Goal: Task Accomplishment & Management: Use online tool/utility

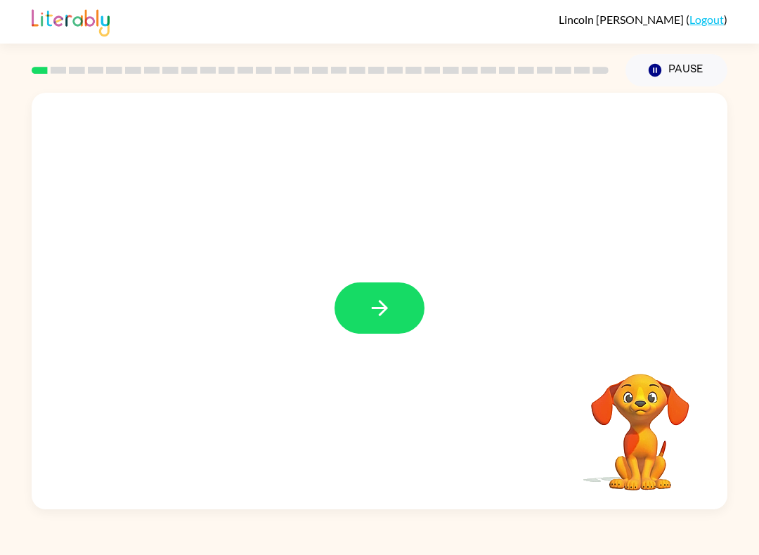
click at [365, 311] on button "button" at bounding box center [379, 307] width 90 height 51
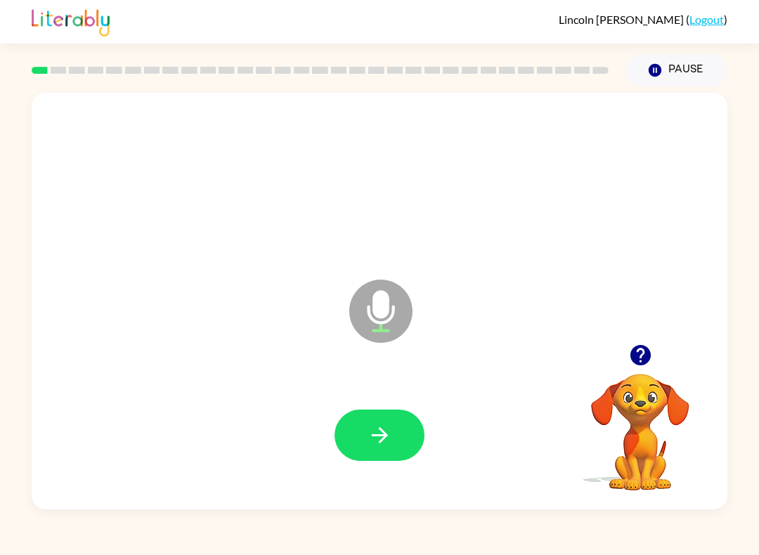
click at [384, 439] on icon "button" at bounding box center [379, 435] width 16 height 16
click at [384, 421] on button "button" at bounding box center [379, 435] width 90 height 51
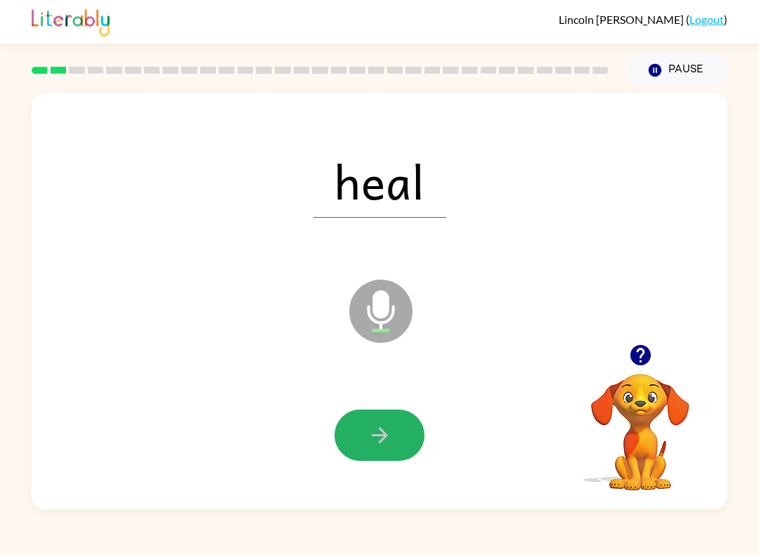
click at [400, 448] on button "button" at bounding box center [379, 435] width 90 height 51
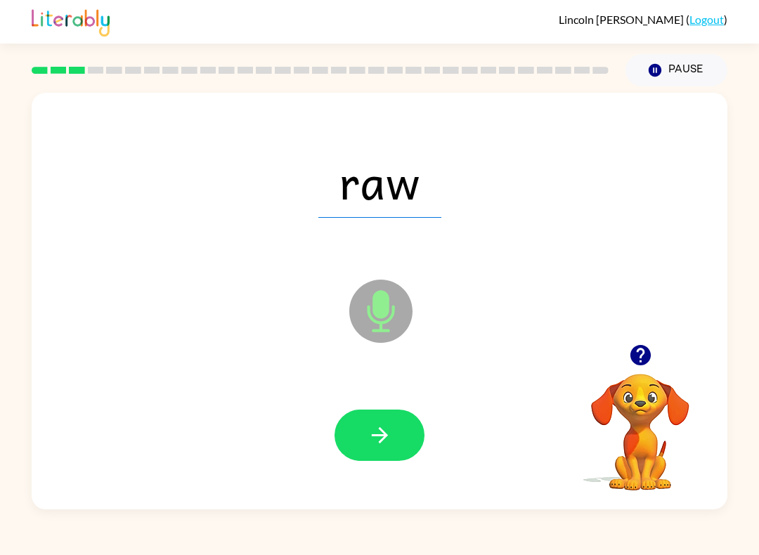
click at [411, 430] on button "button" at bounding box center [379, 435] width 90 height 51
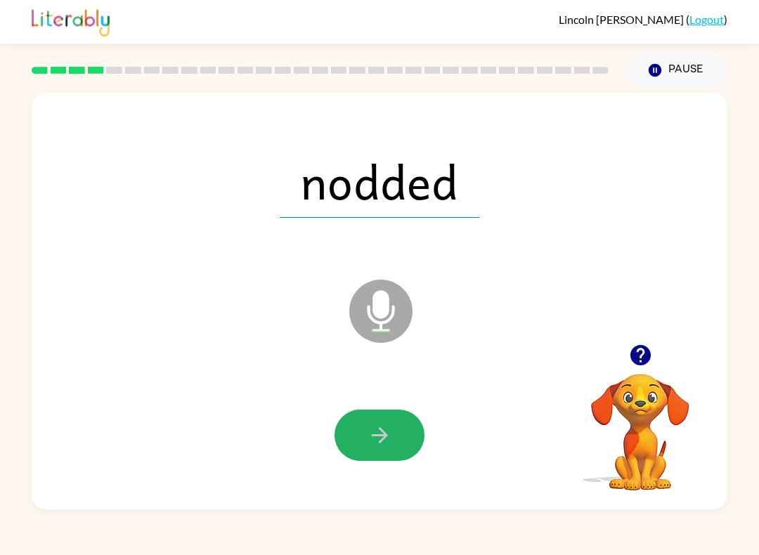
click at [393, 455] on button "button" at bounding box center [379, 435] width 90 height 51
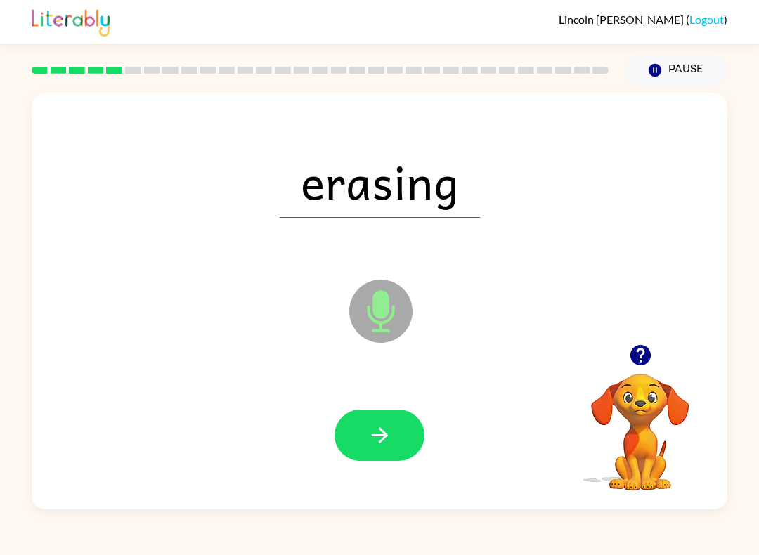
click at [384, 435] on icon "button" at bounding box center [379, 435] width 25 height 25
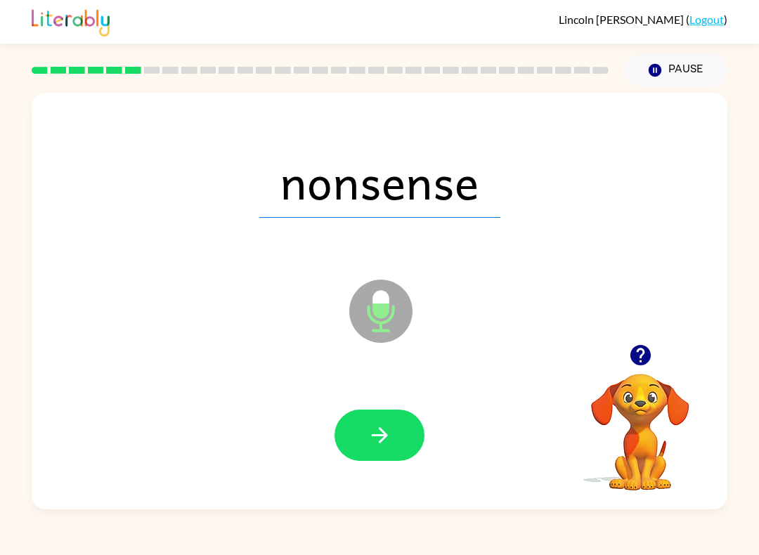
click at [382, 427] on icon "button" at bounding box center [379, 435] width 25 height 25
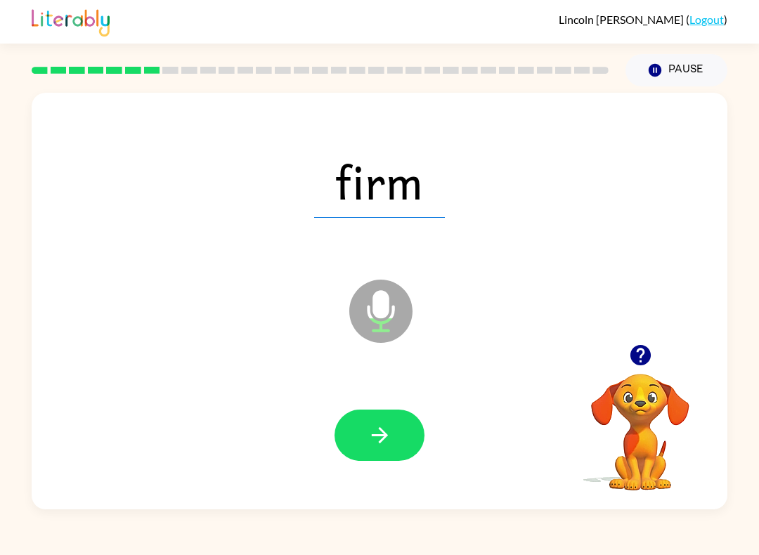
click at [375, 451] on button "button" at bounding box center [379, 435] width 90 height 51
click at [375, 431] on icon "button" at bounding box center [379, 435] width 25 height 25
click at [376, 440] on icon "button" at bounding box center [379, 435] width 25 height 25
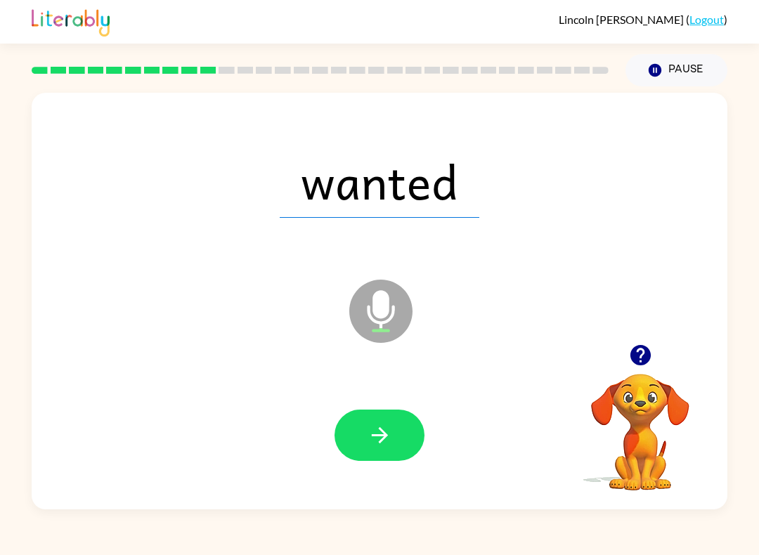
click at [379, 430] on icon "button" at bounding box center [379, 435] width 25 height 25
click at [374, 420] on button "button" at bounding box center [379, 435] width 90 height 51
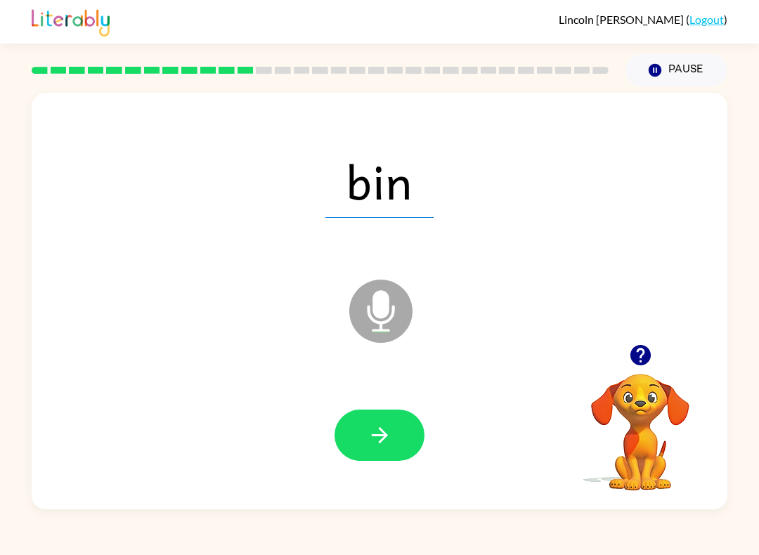
click at [360, 436] on button "button" at bounding box center [379, 435] width 90 height 51
click at [379, 440] on icon "button" at bounding box center [379, 435] width 25 height 25
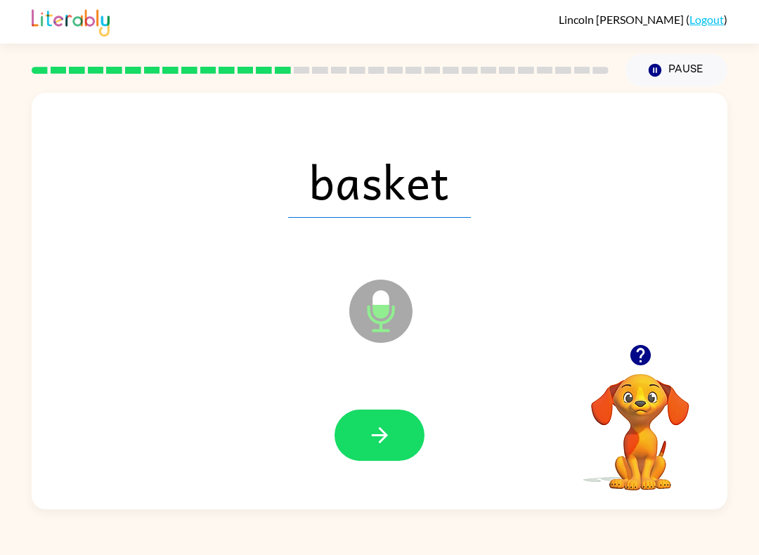
click at [367, 429] on icon "button" at bounding box center [379, 435] width 25 height 25
click at [387, 442] on icon "button" at bounding box center [379, 435] width 25 height 25
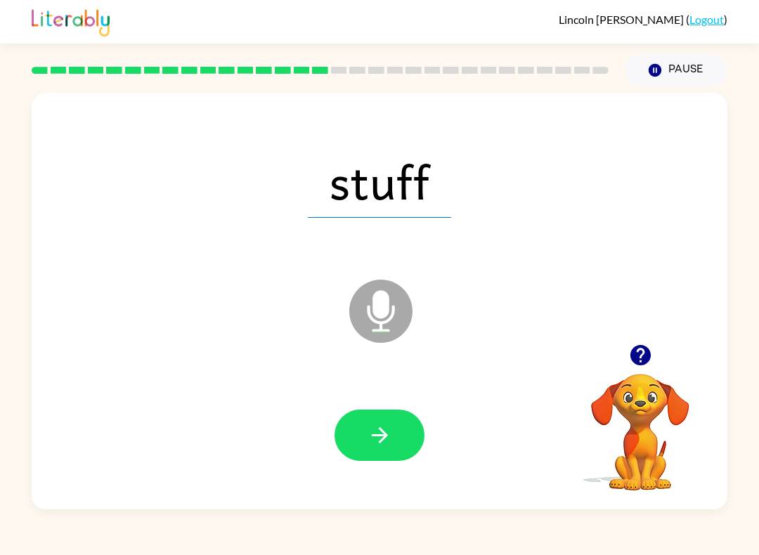
click at [367, 404] on div at bounding box center [379, 435] width 667 height 120
click at [400, 429] on button "button" at bounding box center [379, 435] width 90 height 51
click at [359, 452] on button "button" at bounding box center [379, 435] width 90 height 51
click at [383, 437] on icon "button" at bounding box center [379, 435] width 25 height 25
click at [366, 420] on button "button" at bounding box center [379, 435] width 90 height 51
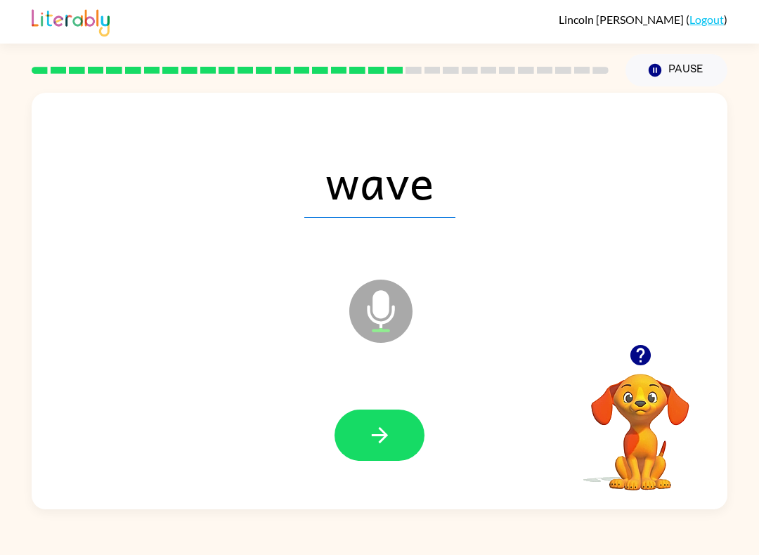
click at [381, 438] on icon "button" at bounding box center [379, 435] width 25 height 25
click at [331, 428] on div at bounding box center [379, 435] width 667 height 120
click at [345, 444] on button "button" at bounding box center [379, 435] width 90 height 51
click at [372, 439] on icon "button" at bounding box center [379, 435] width 25 height 25
click at [368, 442] on icon "button" at bounding box center [379, 435] width 25 height 25
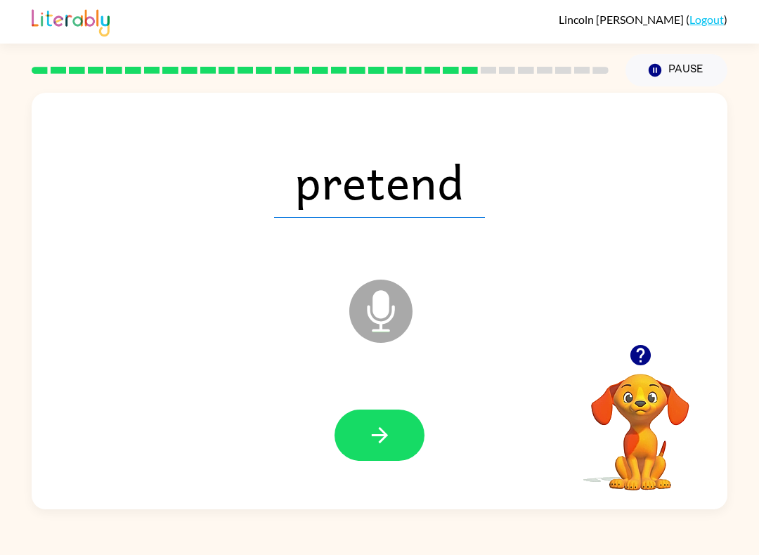
click at [379, 438] on icon "button" at bounding box center [379, 435] width 25 height 25
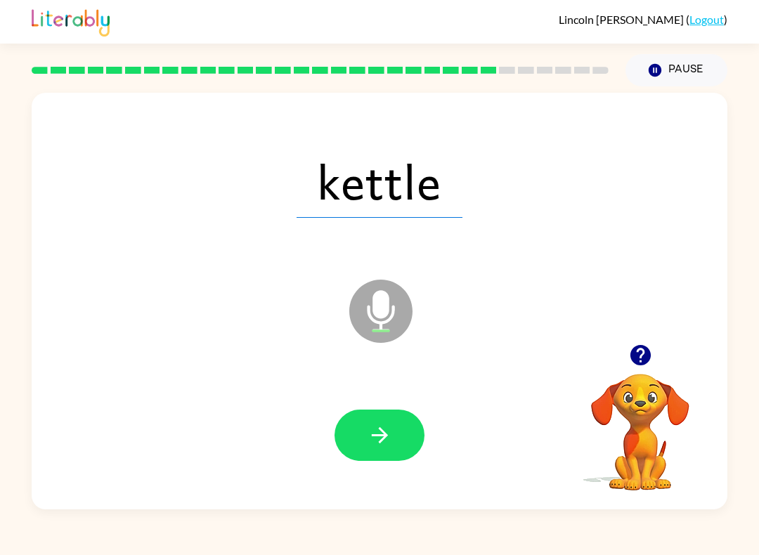
click at [369, 440] on icon "button" at bounding box center [379, 435] width 25 height 25
click at [377, 426] on icon "button" at bounding box center [379, 435] width 25 height 25
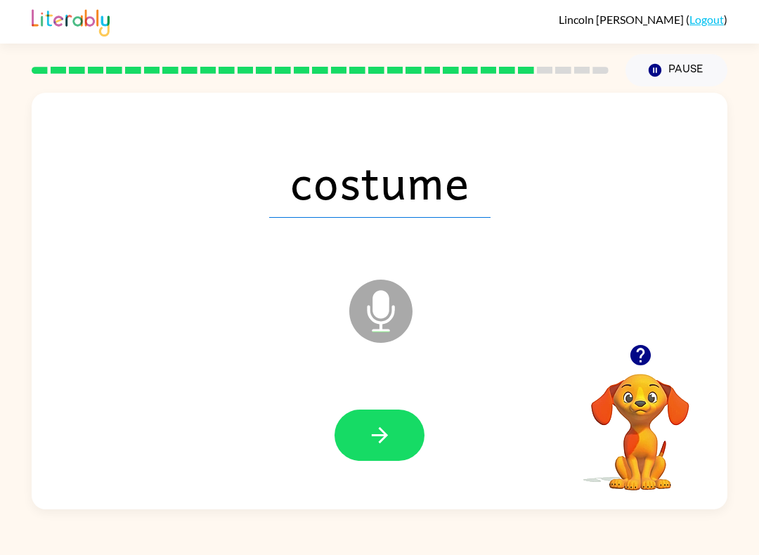
click at [380, 431] on icon "button" at bounding box center [379, 435] width 16 height 16
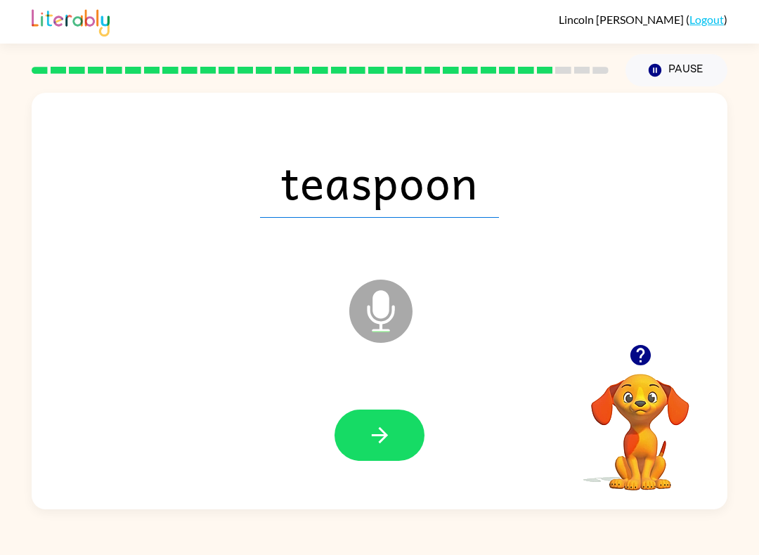
click at [365, 432] on button "button" at bounding box center [379, 435] width 90 height 51
click at [388, 421] on button "button" at bounding box center [379, 435] width 90 height 51
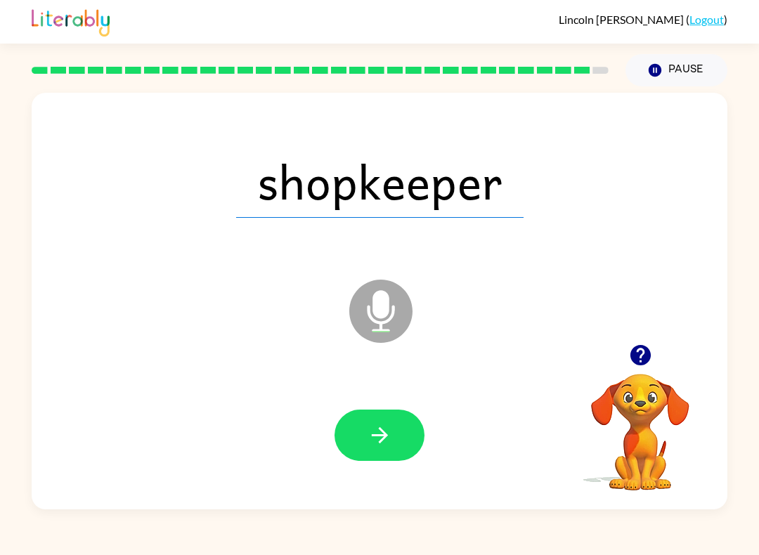
click at [368, 438] on icon "button" at bounding box center [379, 435] width 25 height 25
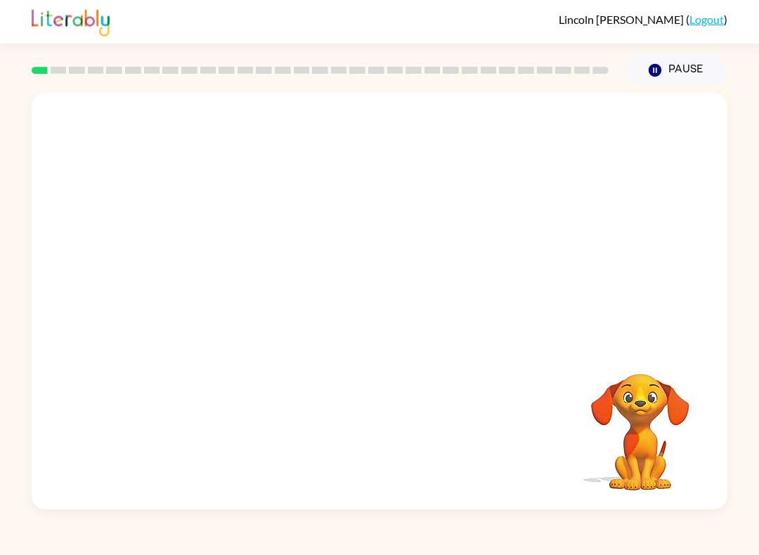
click at [209, 244] on video "Your browser must support playing .mp4 files to use Literably. Please try using…" at bounding box center [380, 219] width 696 height 252
click at [200, 228] on video "Your browser must support playing .mp4 files to use Literably. Please try using…" at bounding box center [380, 219] width 696 height 252
click at [365, 313] on div at bounding box center [379, 307] width 90 height 51
click at [362, 322] on button "button" at bounding box center [379, 307] width 90 height 51
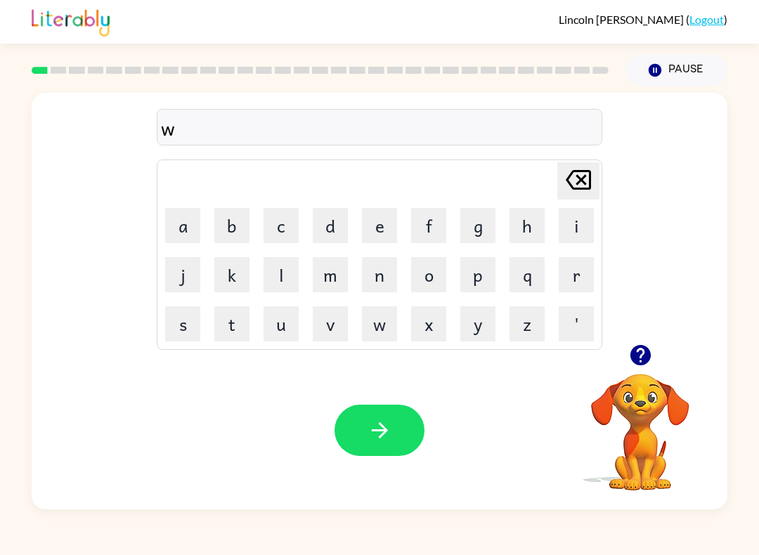
click at [377, 323] on button "w" at bounding box center [379, 323] width 35 height 35
click at [576, 181] on icon at bounding box center [578, 180] width 25 height 20
click at [364, 426] on button "button" at bounding box center [379, 430] width 90 height 51
click at [646, 354] on icon "button" at bounding box center [639, 355] width 20 height 20
click at [644, 350] on icon "button" at bounding box center [639, 355] width 20 height 20
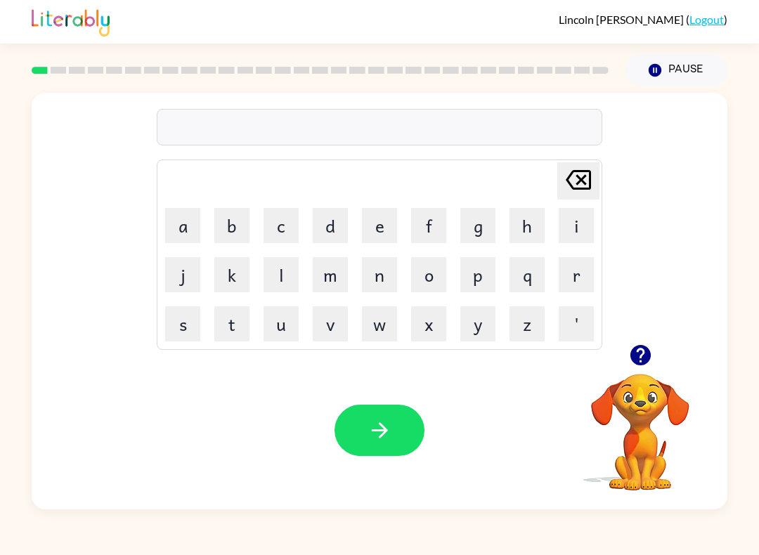
click at [327, 229] on button "d" at bounding box center [330, 225] width 35 height 35
click at [434, 285] on button "o" at bounding box center [428, 274] width 35 height 35
click at [471, 233] on button "g" at bounding box center [477, 225] width 35 height 35
click at [355, 432] on button "button" at bounding box center [379, 430] width 90 height 51
click at [643, 372] on button "button" at bounding box center [640, 355] width 36 height 36
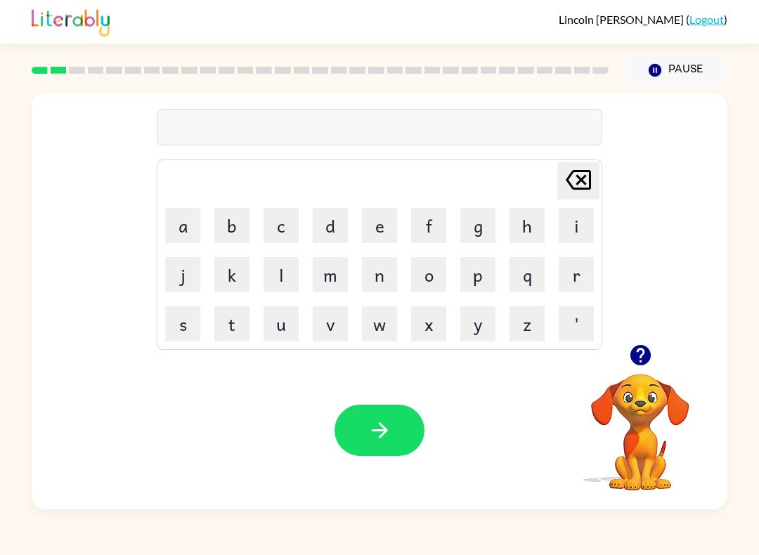
click at [334, 233] on button "d" at bounding box center [330, 225] width 35 height 35
click at [431, 273] on button "o" at bounding box center [428, 274] width 35 height 35
click at [467, 229] on button "g" at bounding box center [477, 225] width 35 height 35
click at [360, 424] on button "button" at bounding box center [379, 430] width 90 height 51
click at [334, 221] on button "d" at bounding box center [330, 225] width 35 height 35
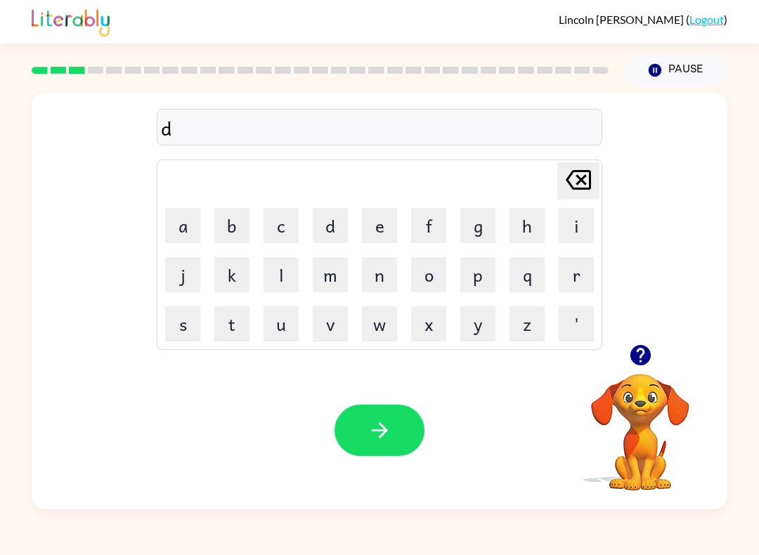
click at [441, 280] on button "o" at bounding box center [428, 274] width 35 height 35
click at [481, 226] on button "g" at bounding box center [477, 225] width 35 height 35
click at [341, 429] on button "button" at bounding box center [379, 430] width 90 height 51
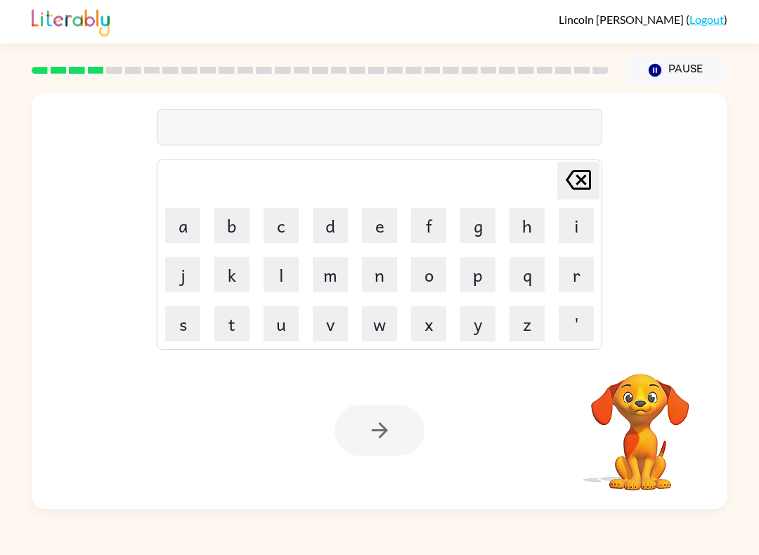
click at [318, 225] on button "d" at bounding box center [330, 225] width 35 height 35
click at [436, 278] on button "o" at bounding box center [428, 274] width 35 height 35
click at [481, 221] on button "g" at bounding box center [477, 225] width 35 height 35
click at [367, 427] on div at bounding box center [379, 430] width 90 height 51
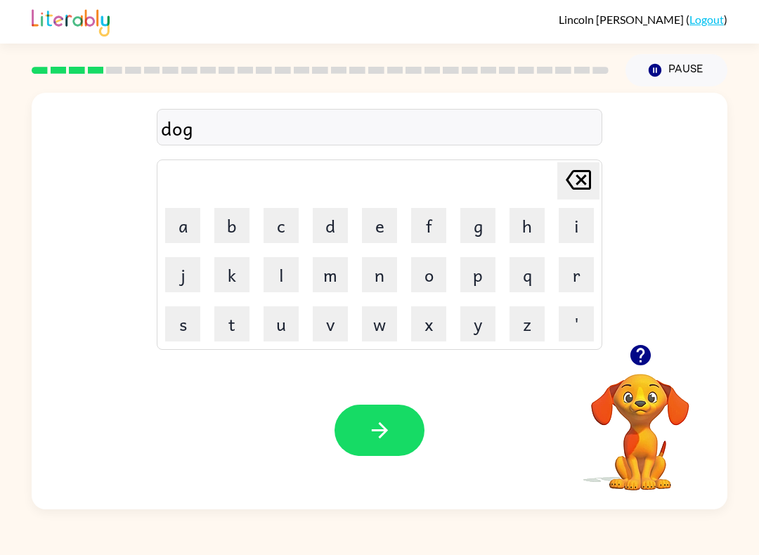
click at [370, 421] on icon "button" at bounding box center [379, 430] width 25 height 25
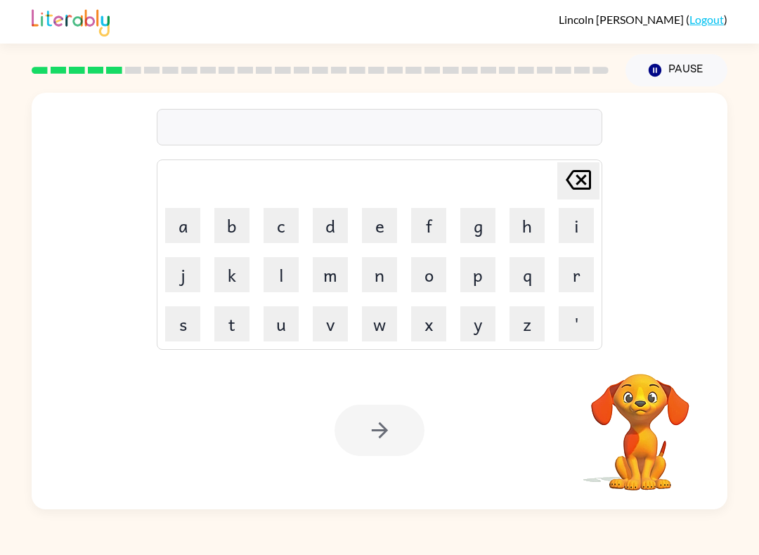
click at [320, 228] on button "d" at bounding box center [330, 225] width 35 height 35
click at [424, 270] on button "o" at bounding box center [428, 274] width 35 height 35
click at [478, 221] on button "g" at bounding box center [477, 225] width 35 height 35
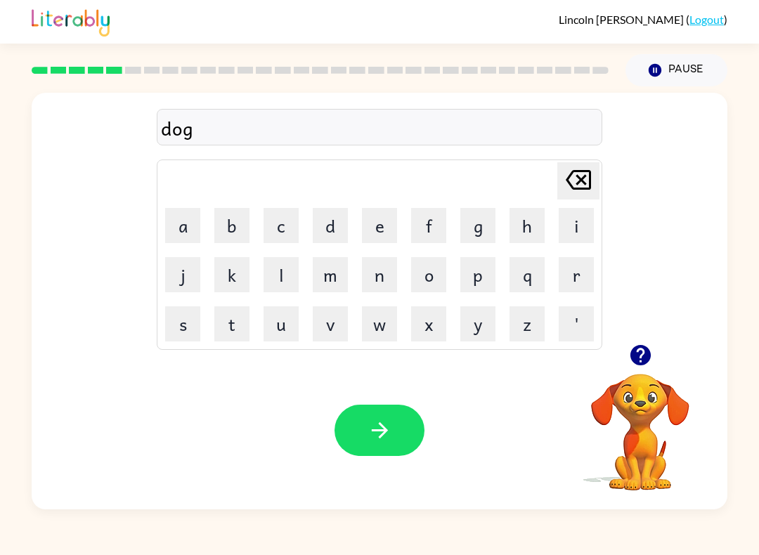
click at [381, 429] on icon "button" at bounding box center [379, 430] width 25 height 25
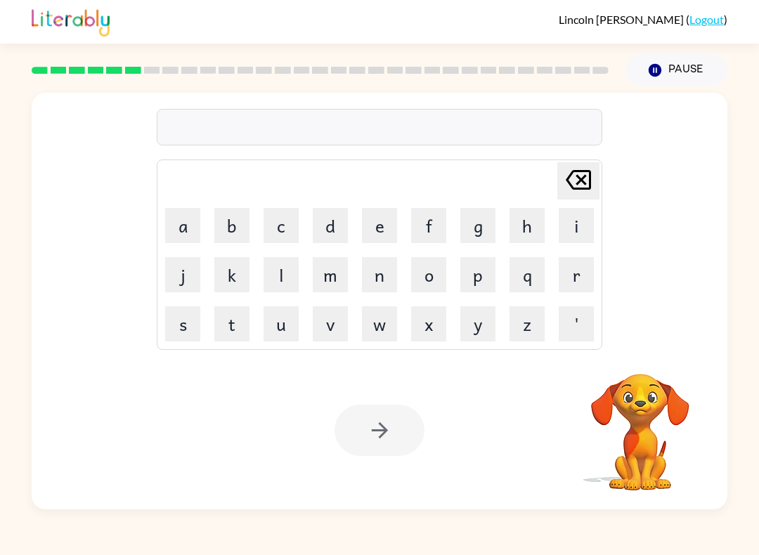
click at [326, 227] on button "d" at bounding box center [330, 225] width 35 height 35
click at [425, 273] on button "o" at bounding box center [428, 274] width 35 height 35
click at [470, 223] on button "g" at bounding box center [477, 225] width 35 height 35
click at [359, 431] on div at bounding box center [379, 430] width 90 height 51
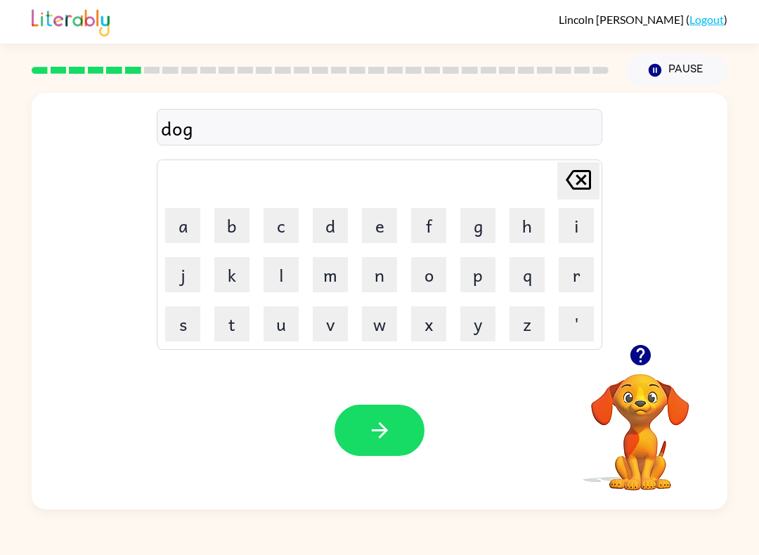
click at [387, 416] on button "button" at bounding box center [379, 430] width 90 height 51
click at [330, 218] on button "d" at bounding box center [330, 225] width 35 height 35
click at [418, 273] on button "o" at bounding box center [428, 274] width 35 height 35
click at [487, 234] on button "g" at bounding box center [477, 225] width 35 height 35
click at [363, 420] on button "button" at bounding box center [379, 430] width 90 height 51
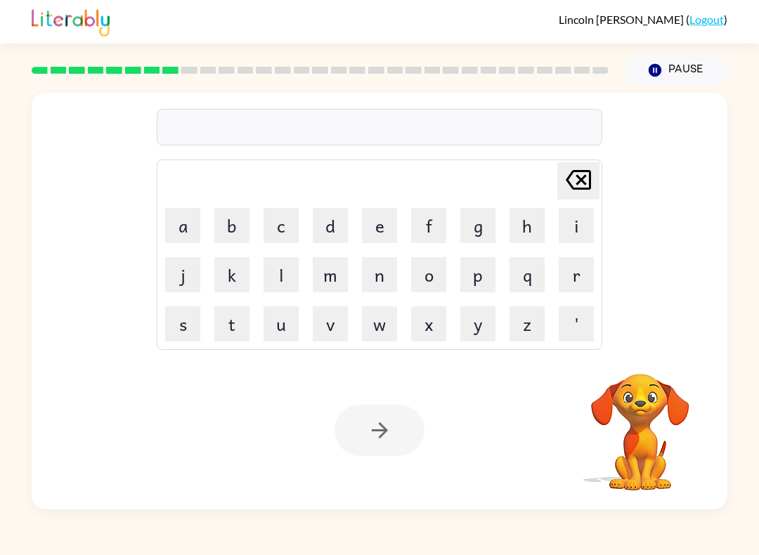
click at [335, 232] on button "d" at bounding box center [330, 225] width 35 height 35
click at [441, 282] on button "o" at bounding box center [428, 274] width 35 height 35
click at [468, 221] on button "g" at bounding box center [477, 225] width 35 height 35
click at [364, 438] on div at bounding box center [379, 430] width 90 height 51
click at [369, 433] on div at bounding box center [379, 430] width 90 height 51
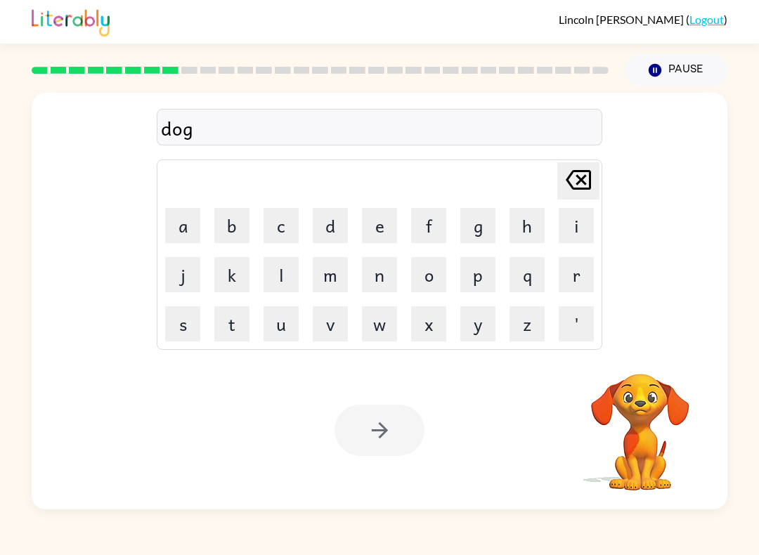
click at [372, 430] on div at bounding box center [379, 430] width 90 height 51
click at [379, 431] on div at bounding box center [379, 430] width 90 height 51
click at [372, 441] on div at bounding box center [379, 430] width 90 height 51
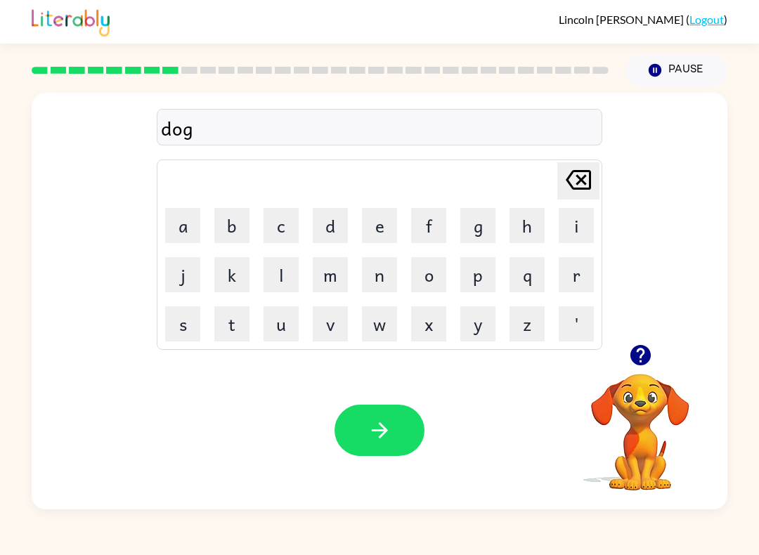
click at [368, 431] on icon "button" at bounding box center [379, 430] width 25 height 25
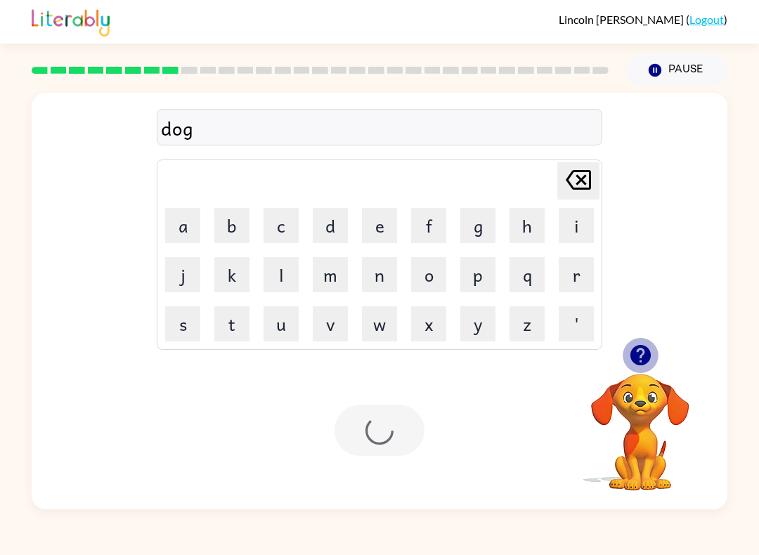
click at [375, 436] on div at bounding box center [379, 430] width 90 height 51
click at [334, 220] on button "d" at bounding box center [330, 225] width 35 height 35
click at [438, 287] on button "o" at bounding box center [428, 274] width 35 height 35
click at [478, 230] on button "g" at bounding box center [477, 225] width 35 height 35
click at [344, 419] on div at bounding box center [379, 430] width 90 height 51
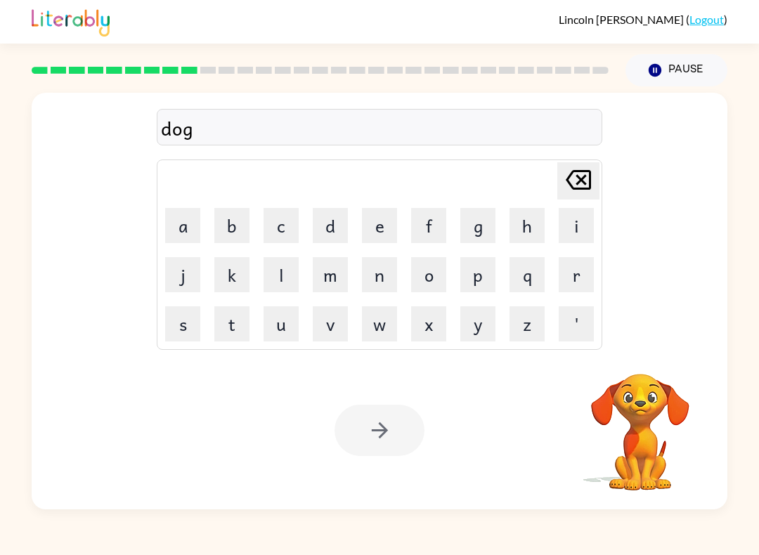
click at [360, 441] on div at bounding box center [379, 430] width 90 height 51
click at [363, 445] on div at bounding box center [379, 430] width 90 height 51
click at [362, 445] on div at bounding box center [379, 430] width 90 height 51
click at [364, 428] on div at bounding box center [379, 430] width 90 height 51
click at [358, 426] on div at bounding box center [379, 430] width 90 height 51
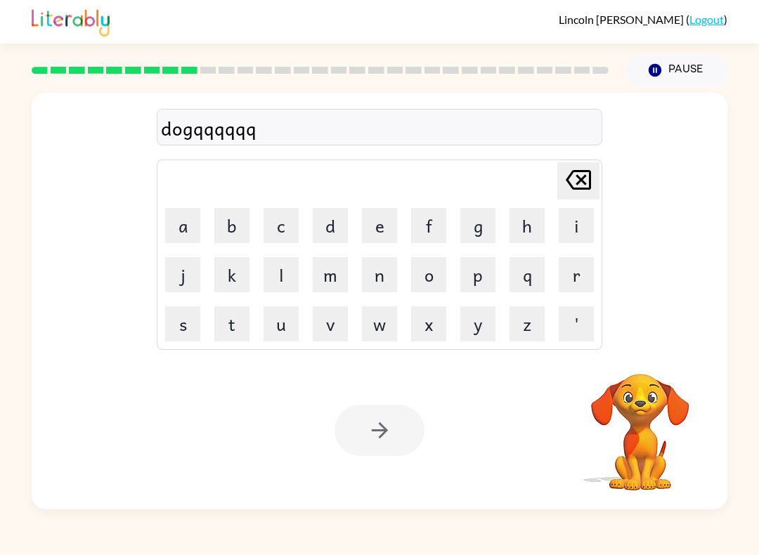
click at [572, 197] on div "[PERSON_NAME] last character input" at bounding box center [578, 181] width 34 height 36
click at [582, 190] on icon at bounding box center [578, 180] width 25 height 20
click at [587, 188] on icon at bounding box center [578, 180] width 25 height 20
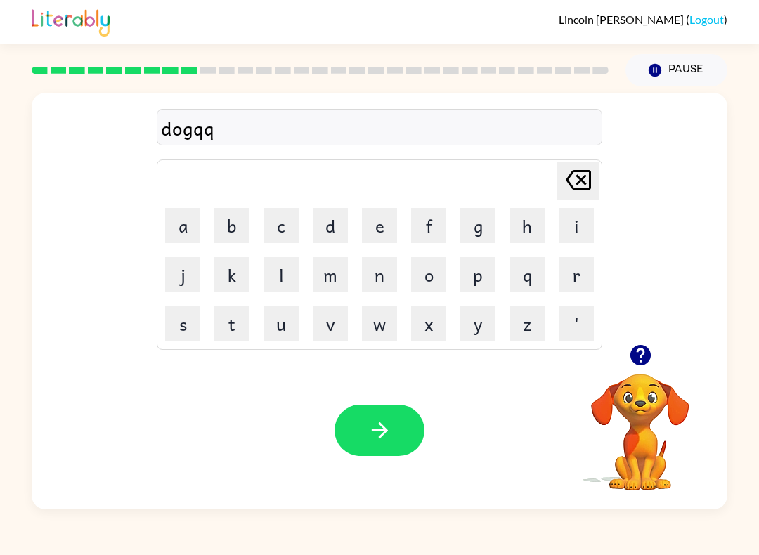
click at [587, 187] on icon at bounding box center [578, 180] width 25 height 20
click at [589, 184] on icon "[PERSON_NAME] last character input" at bounding box center [578, 180] width 34 height 34
click at [380, 426] on icon "button" at bounding box center [379, 430] width 16 height 16
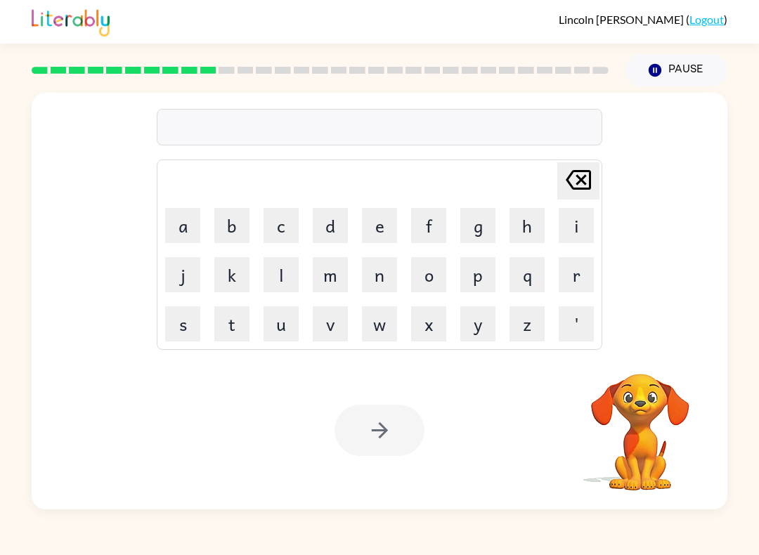
click at [327, 233] on button "d" at bounding box center [330, 225] width 35 height 35
click at [438, 266] on button "o" at bounding box center [428, 274] width 35 height 35
click at [363, 426] on div at bounding box center [379, 430] width 90 height 51
click at [362, 425] on div at bounding box center [379, 430] width 90 height 51
click at [472, 226] on button "g" at bounding box center [477, 225] width 35 height 35
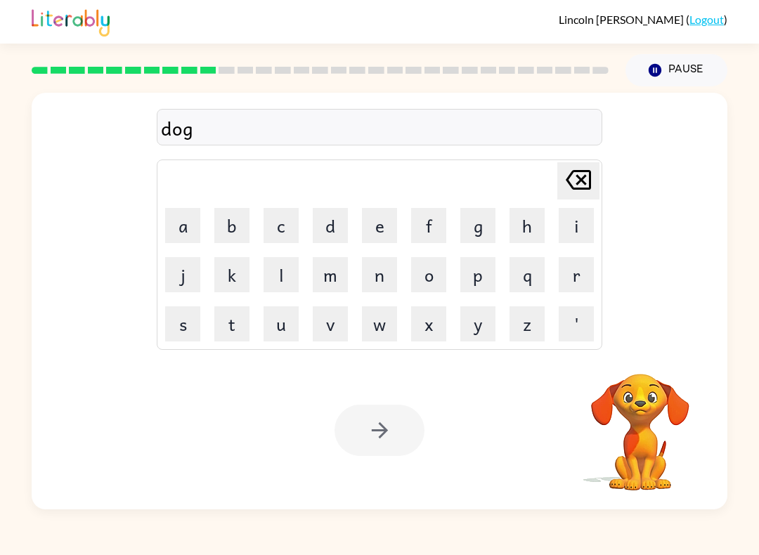
click at [362, 437] on div at bounding box center [379, 430] width 90 height 51
click at [361, 436] on div at bounding box center [379, 430] width 90 height 51
click at [361, 426] on div at bounding box center [379, 430] width 90 height 51
click at [370, 426] on div at bounding box center [379, 430] width 90 height 51
click at [368, 418] on div at bounding box center [379, 430] width 90 height 51
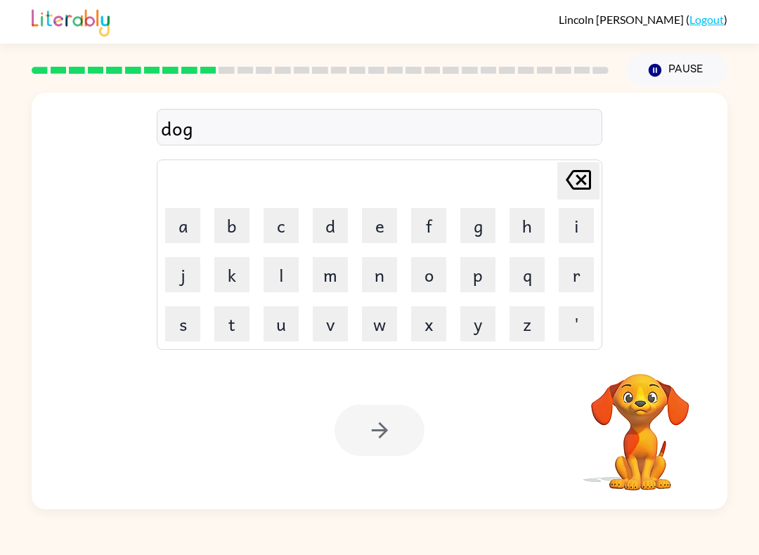
click at [360, 437] on div at bounding box center [379, 430] width 90 height 51
click at [365, 429] on div at bounding box center [379, 430] width 90 height 51
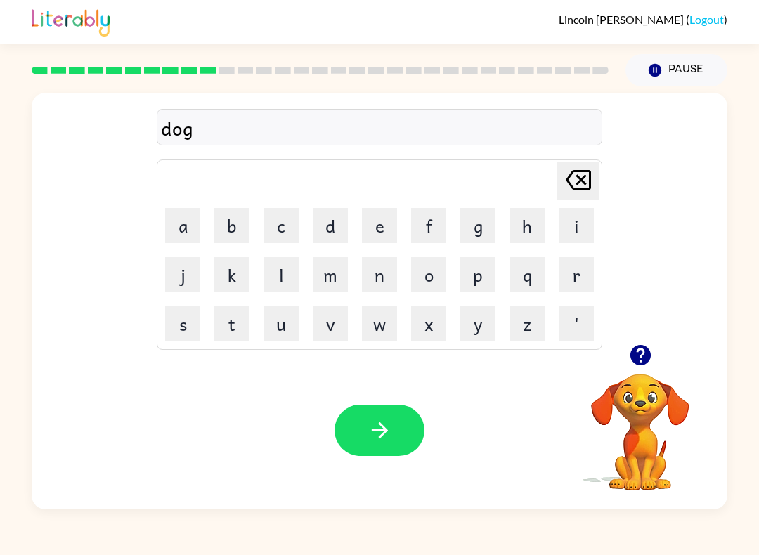
click at [377, 439] on icon "button" at bounding box center [379, 430] width 25 height 25
click at [377, 439] on div at bounding box center [379, 430] width 90 height 51
click at [374, 421] on div at bounding box center [379, 430] width 90 height 51
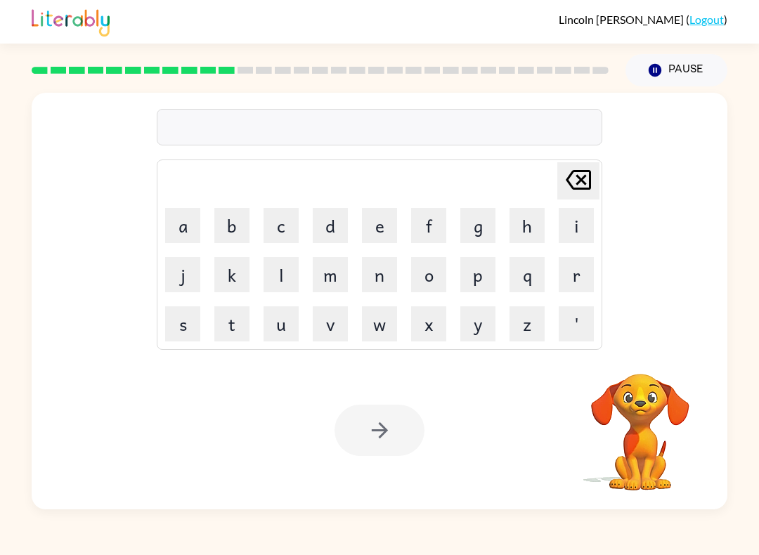
click at [332, 216] on button "d" at bounding box center [330, 225] width 35 height 35
click at [414, 277] on button "o" at bounding box center [428, 274] width 35 height 35
click at [474, 218] on button "g" at bounding box center [477, 225] width 35 height 35
click at [362, 427] on div at bounding box center [379, 430] width 90 height 51
click at [361, 427] on div at bounding box center [379, 430] width 90 height 51
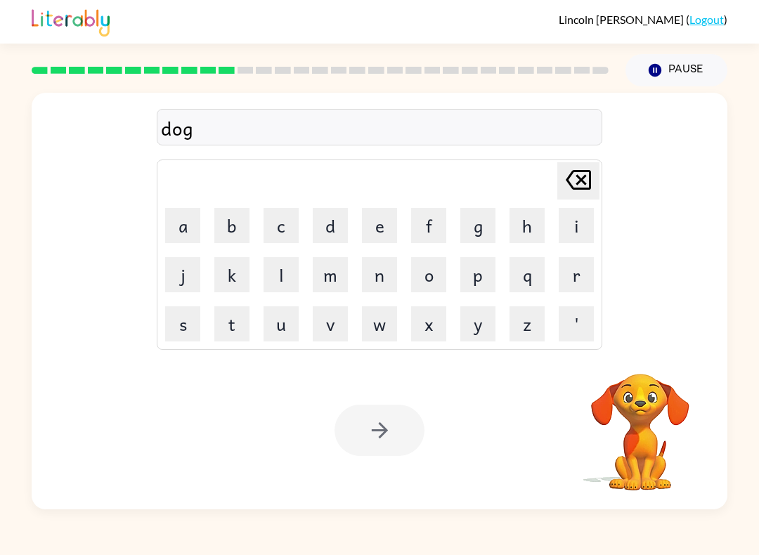
click at [377, 436] on div at bounding box center [379, 430] width 90 height 51
click at [382, 438] on div at bounding box center [379, 430] width 90 height 51
click at [381, 438] on div at bounding box center [379, 430] width 90 height 51
click at [365, 439] on div at bounding box center [379, 430] width 90 height 51
click at [356, 452] on div at bounding box center [379, 430] width 90 height 51
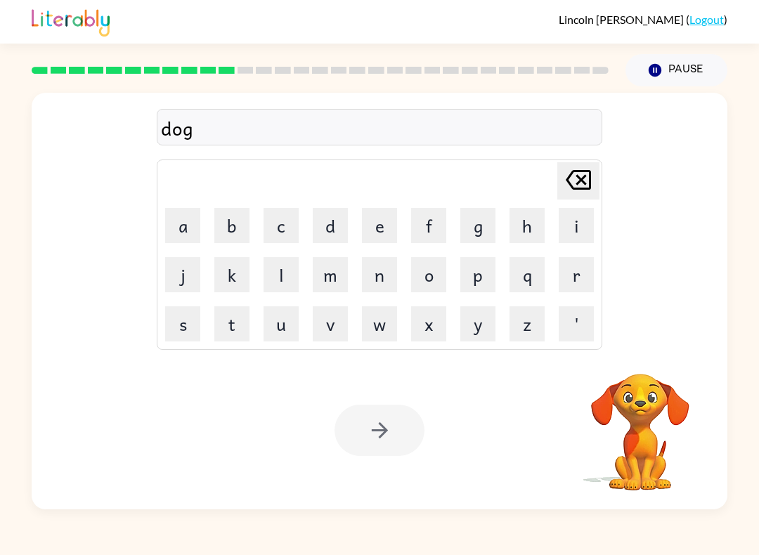
click at [377, 441] on div at bounding box center [379, 430] width 90 height 51
click at [376, 441] on div at bounding box center [379, 430] width 90 height 51
click at [374, 438] on div at bounding box center [379, 430] width 90 height 51
click at [375, 441] on div at bounding box center [379, 430] width 90 height 51
click at [373, 429] on div at bounding box center [379, 430] width 90 height 51
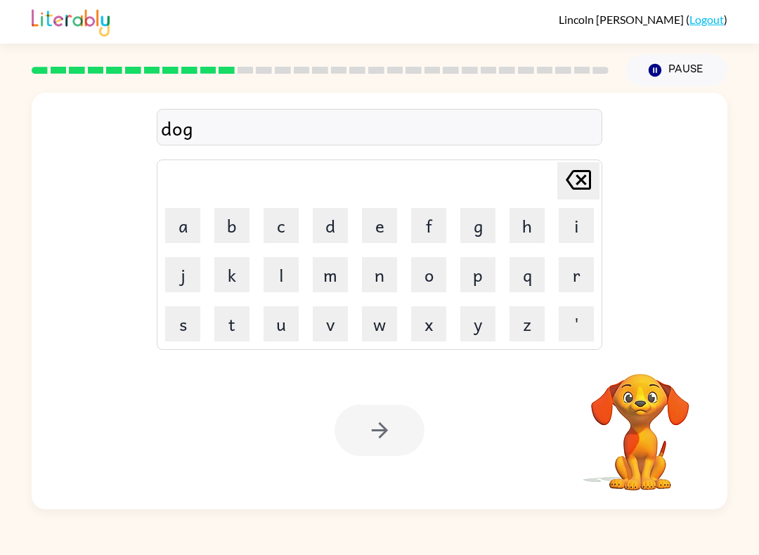
click at [362, 426] on div at bounding box center [379, 430] width 90 height 51
click at [368, 437] on div at bounding box center [379, 430] width 90 height 51
click at [371, 433] on div at bounding box center [379, 430] width 90 height 51
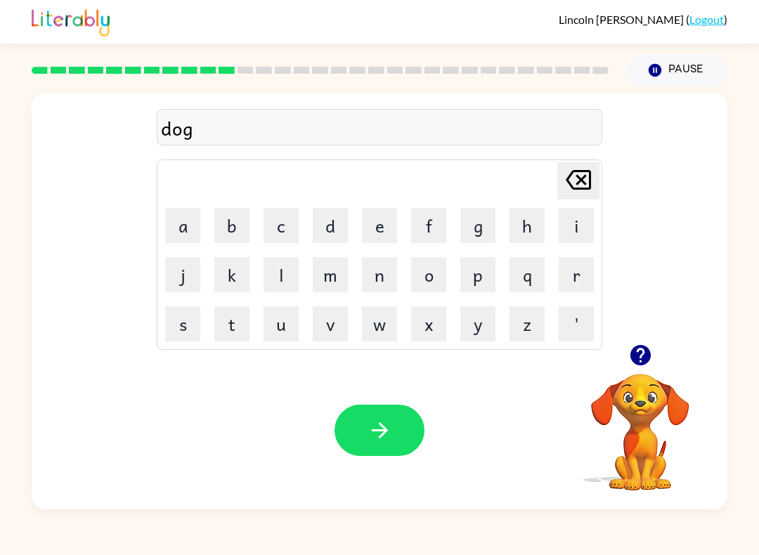
click at [370, 429] on icon "button" at bounding box center [379, 430] width 25 height 25
click at [337, 216] on button "d" at bounding box center [330, 225] width 35 height 35
click at [438, 283] on button "o" at bounding box center [428, 274] width 35 height 35
click at [478, 216] on button "g" at bounding box center [477, 225] width 35 height 35
click at [367, 406] on button "button" at bounding box center [379, 430] width 90 height 51
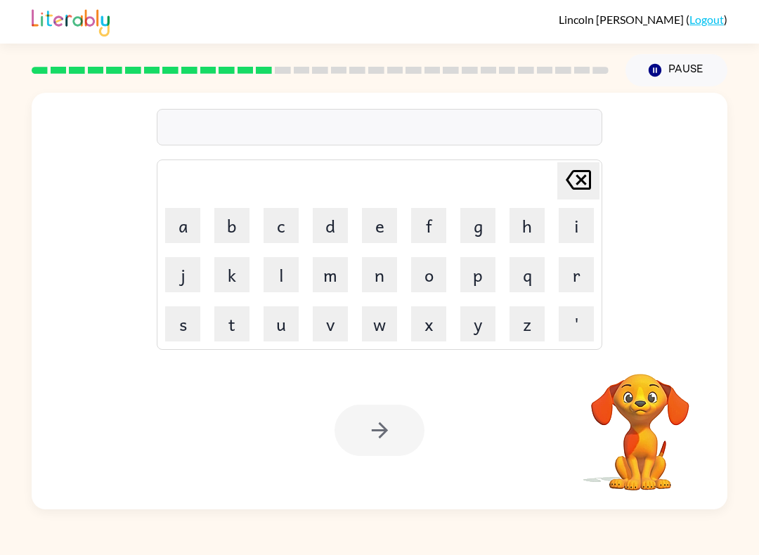
click at [326, 217] on button "d" at bounding box center [330, 225] width 35 height 35
click at [429, 275] on button "o" at bounding box center [428, 274] width 35 height 35
click at [469, 222] on button "g" at bounding box center [477, 225] width 35 height 35
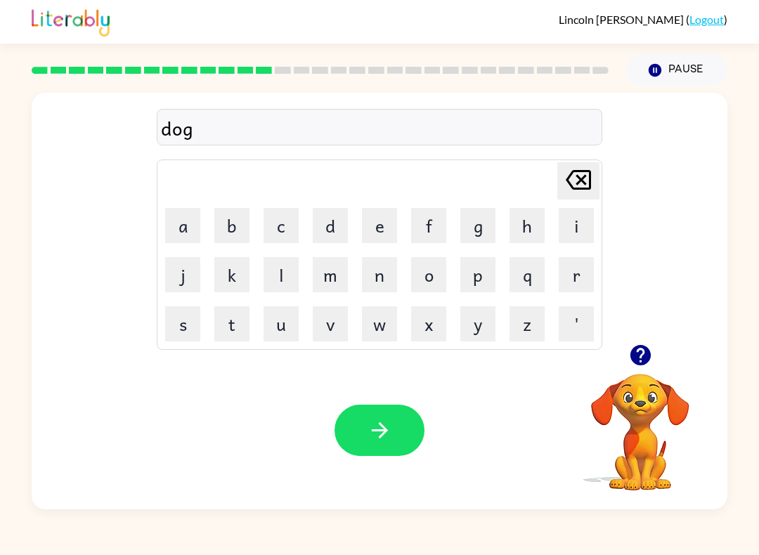
click at [370, 433] on icon "button" at bounding box center [379, 430] width 25 height 25
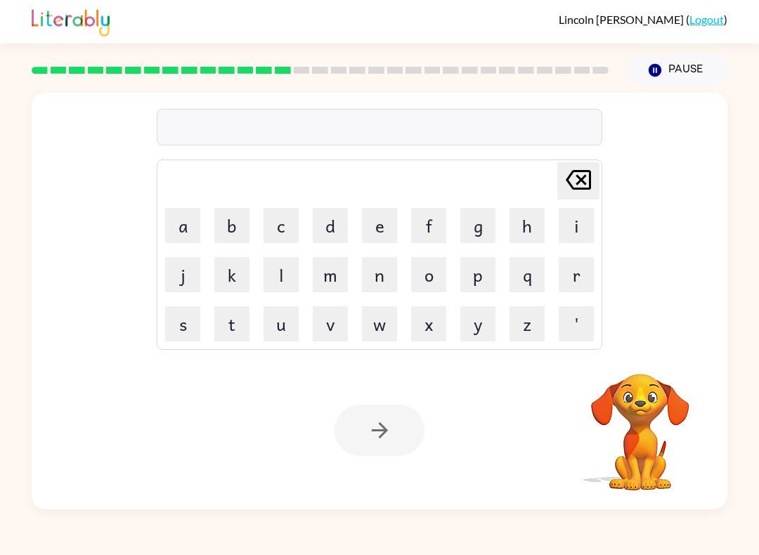
click at [322, 228] on button "d" at bounding box center [330, 225] width 35 height 35
click at [415, 259] on button "o" at bounding box center [428, 274] width 35 height 35
click at [487, 218] on button "g" at bounding box center [477, 225] width 35 height 35
click at [363, 433] on button "button" at bounding box center [379, 430] width 90 height 51
click at [363, 433] on div at bounding box center [379, 430] width 90 height 51
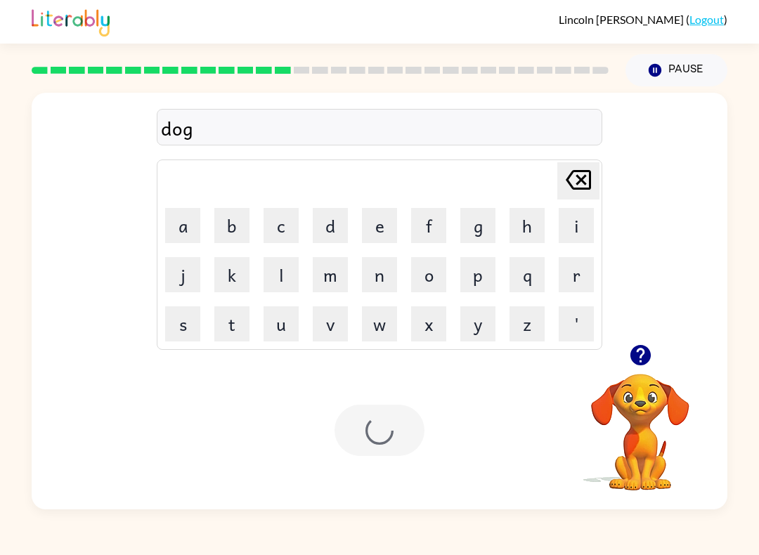
click at [364, 429] on div at bounding box center [379, 430] width 90 height 51
click at [422, 268] on button "o" at bounding box center [428, 274] width 35 height 35
click at [471, 228] on button "g" at bounding box center [477, 225] width 35 height 35
click at [567, 185] on icon at bounding box center [578, 180] width 25 height 20
click at [566, 185] on icon at bounding box center [578, 180] width 25 height 20
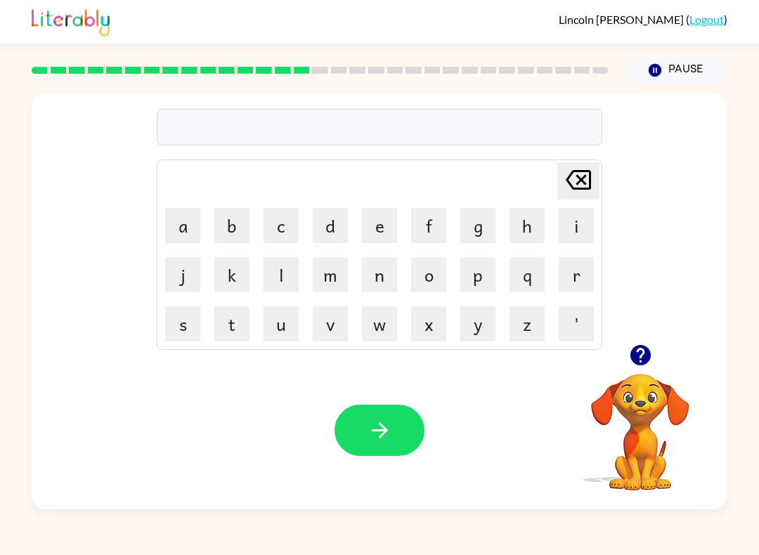
click at [332, 227] on button "d" at bounding box center [330, 225] width 35 height 35
click at [428, 274] on button "o" at bounding box center [428, 274] width 35 height 35
click at [490, 219] on button "g" at bounding box center [477, 225] width 35 height 35
click at [370, 425] on icon "button" at bounding box center [379, 430] width 25 height 25
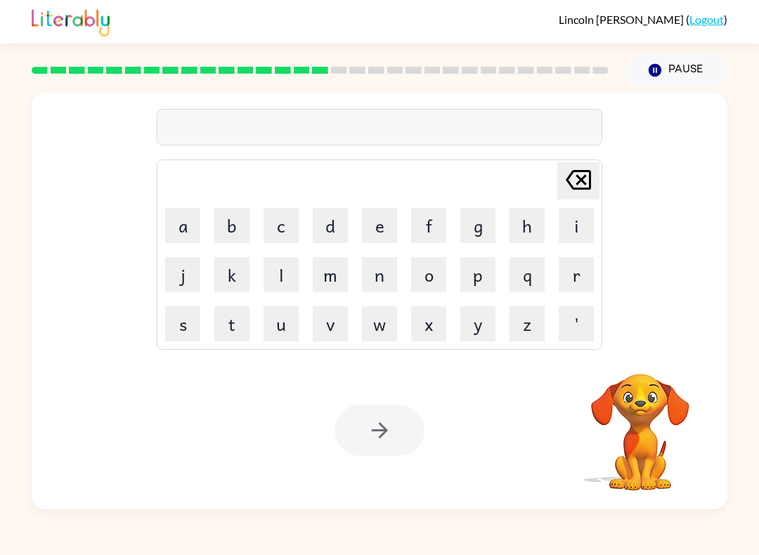
click at [332, 208] on button "d" at bounding box center [330, 225] width 35 height 35
click at [419, 274] on button "o" at bounding box center [428, 274] width 35 height 35
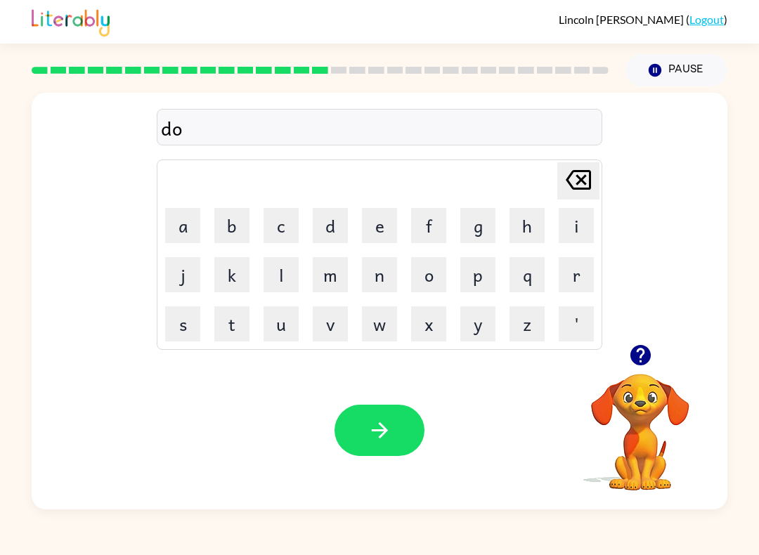
click at [465, 224] on button "g" at bounding box center [477, 225] width 35 height 35
click at [362, 420] on button "button" at bounding box center [379, 430] width 90 height 51
click at [338, 227] on button "d" at bounding box center [330, 225] width 35 height 35
click at [438, 273] on button "o" at bounding box center [428, 274] width 35 height 35
click at [481, 227] on button "g" at bounding box center [477, 225] width 35 height 35
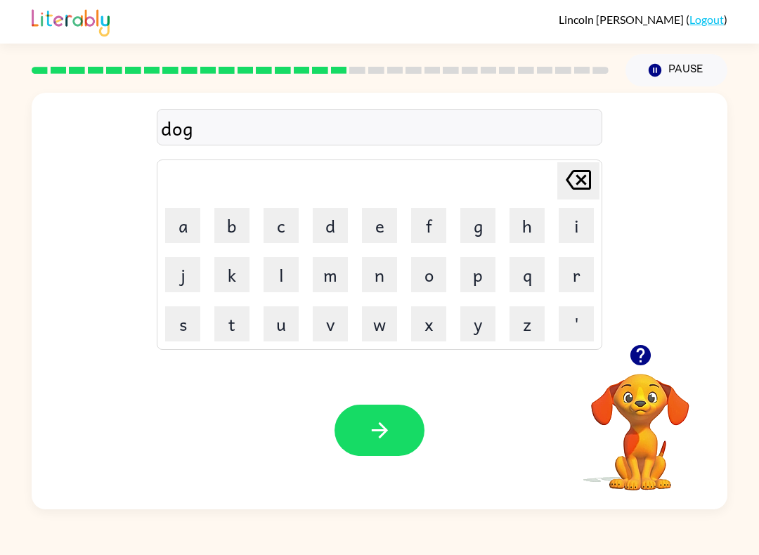
click at [372, 427] on icon "button" at bounding box center [379, 430] width 25 height 25
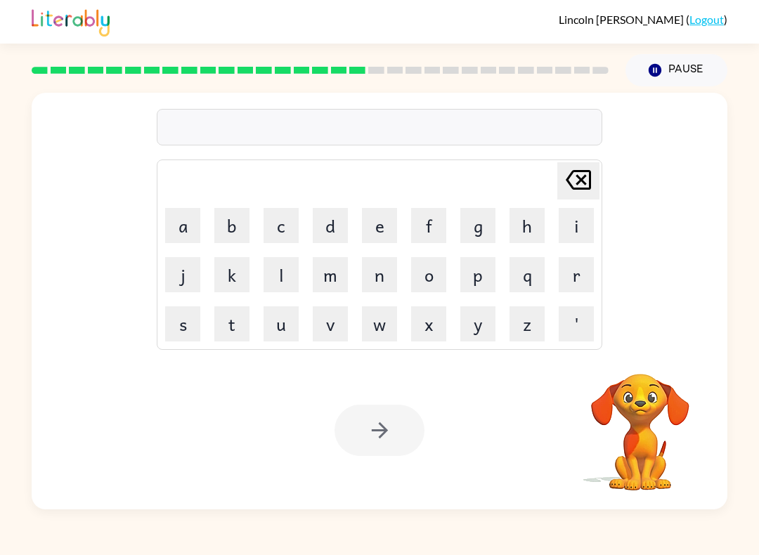
click at [333, 236] on button "d" at bounding box center [330, 225] width 35 height 35
click at [430, 272] on button "o" at bounding box center [428, 274] width 35 height 35
click at [476, 224] on button "g" at bounding box center [477, 225] width 35 height 35
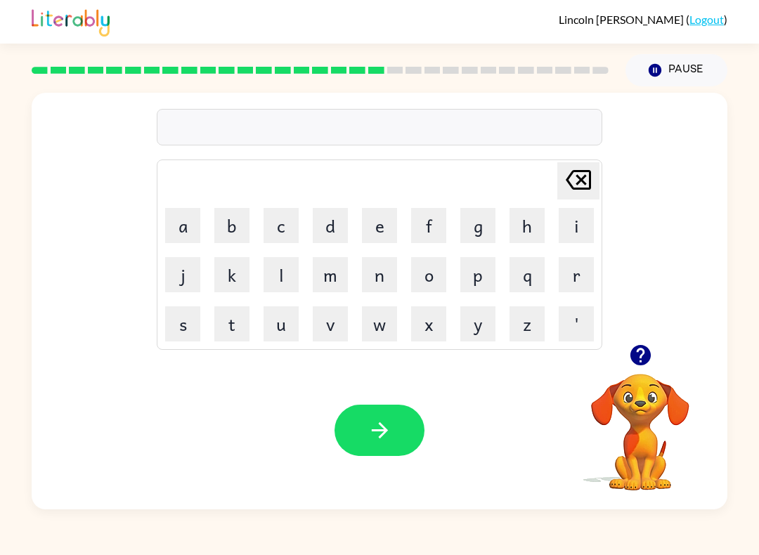
click at [320, 224] on button "d" at bounding box center [330, 225] width 35 height 35
click at [431, 264] on button "o" at bounding box center [428, 274] width 35 height 35
click at [477, 227] on button "g" at bounding box center [477, 225] width 35 height 35
click at [377, 426] on icon "button" at bounding box center [379, 430] width 25 height 25
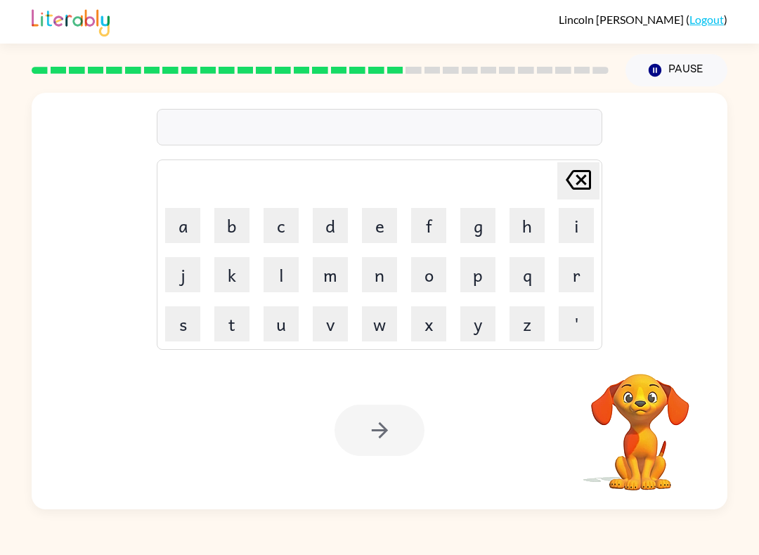
click at [332, 208] on button "d" at bounding box center [330, 225] width 35 height 35
click at [425, 276] on button "o" at bounding box center [428, 274] width 35 height 35
click at [469, 228] on button "g" at bounding box center [477, 225] width 35 height 35
click at [374, 426] on div at bounding box center [379, 430] width 90 height 51
click at [374, 437] on div at bounding box center [379, 430] width 90 height 51
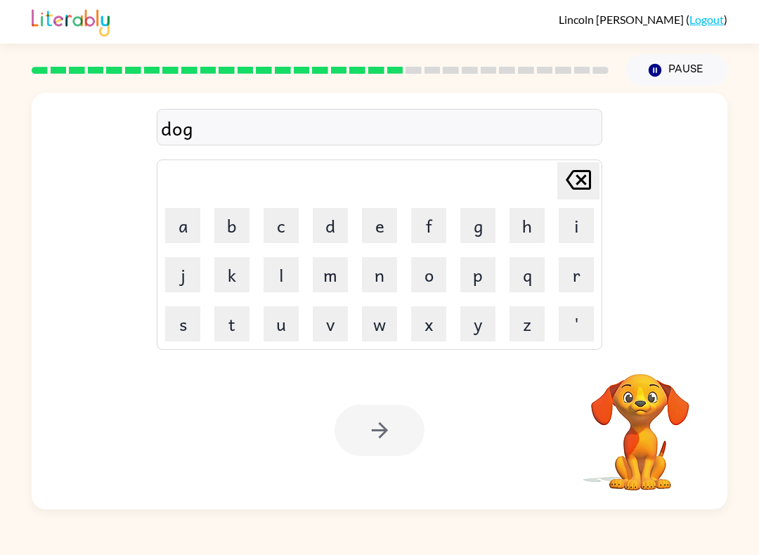
click at [374, 437] on div at bounding box center [379, 430] width 90 height 51
click at [367, 419] on div at bounding box center [379, 430] width 90 height 51
click at [372, 427] on div at bounding box center [379, 430] width 90 height 51
click at [360, 426] on div at bounding box center [379, 430] width 90 height 51
click at [376, 441] on div at bounding box center [379, 430] width 90 height 51
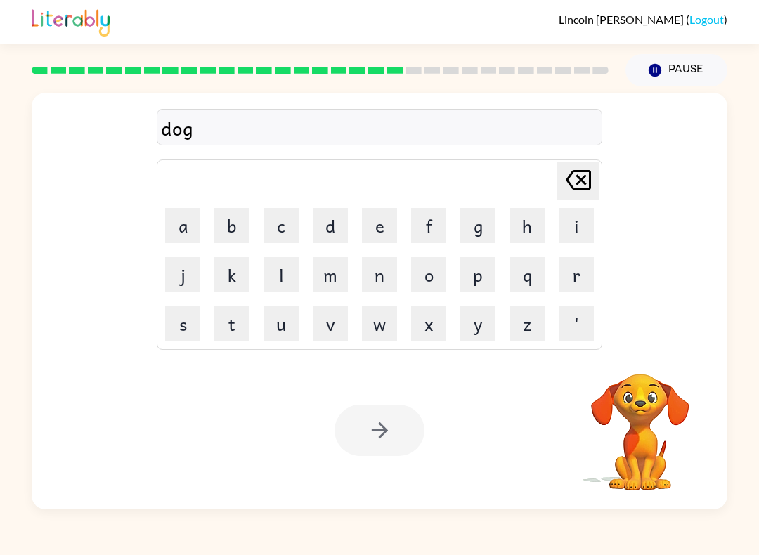
click at [376, 440] on div at bounding box center [379, 430] width 90 height 51
click at [362, 436] on div at bounding box center [379, 430] width 90 height 51
click at [361, 436] on div at bounding box center [379, 430] width 90 height 51
click at [363, 439] on div at bounding box center [379, 430] width 90 height 51
click at [362, 438] on div at bounding box center [379, 430] width 90 height 51
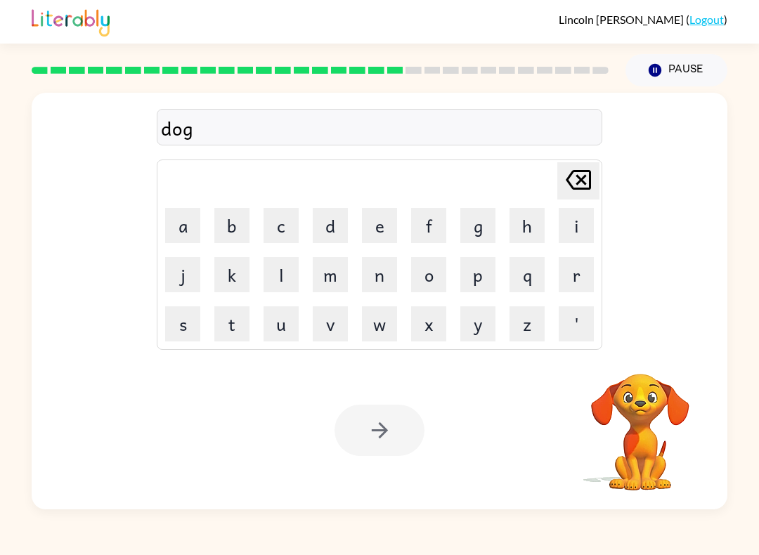
click at [357, 436] on button "button" at bounding box center [379, 430] width 90 height 51
click at [374, 435] on div at bounding box center [379, 430] width 90 height 51
click at [373, 434] on div at bounding box center [379, 430] width 90 height 51
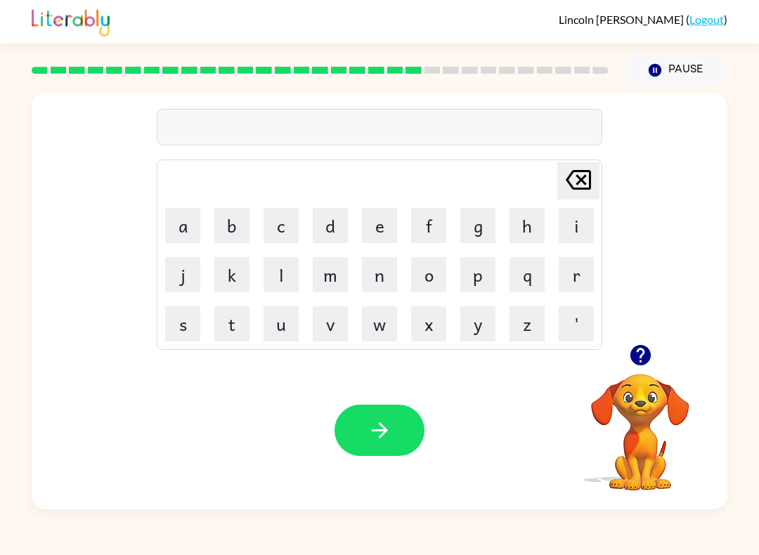
click at [330, 235] on button "d" at bounding box center [330, 225] width 35 height 35
click at [437, 283] on button "o" at bounding box center [428, 274] width 35 height 35
click at [485, 211] on button "g" at bounding box center [477, 225] width 35 height 35
click at [370, 438] on icon "button" at bounding box center [379, 430] width 25 height 25
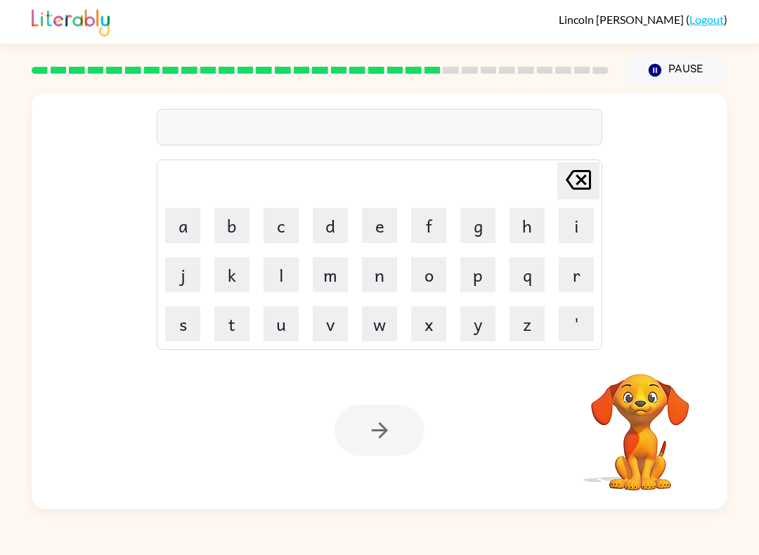
click at [323, 216] on button "d" at bounding box center [330, 225] width 35 height 35
click at [416, 270] on button "o" at bounding box center [428, 274] width 35 height 35
click at [471, 218] on button "g" at bounding box center [477, 225] width 35 height 35
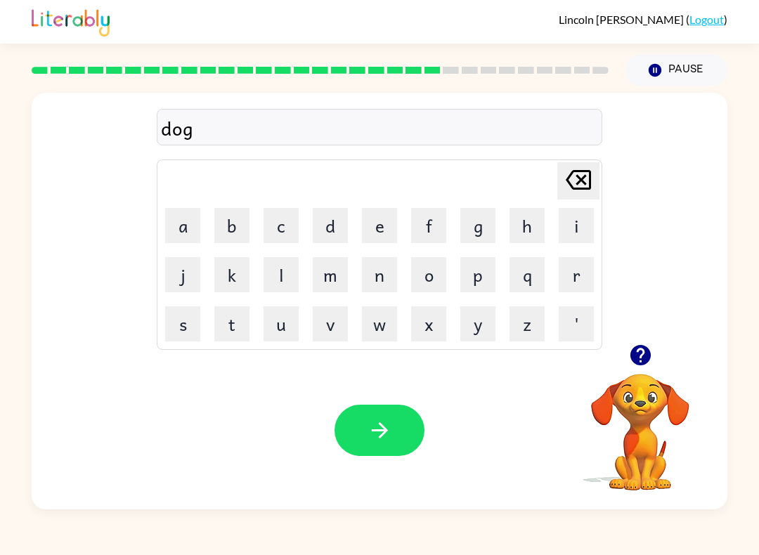
click at [402, 483] on div "Your browser must support playing .mp4 files to use Literably. Please try using…" at bounding box center [380, 430] width 696 height 158
click at [368, 410] on button "button" at bounding box center [379, 430] width 90 height 51
click at [327, 233] on button "d" at bounding box center [330, 225] width 35 height 35
click at [413, 276] on button "o" at bounding box center [428, 274] width 35 height 35
click at [485, 232] on button "g" at bounding box center [477, 225] width 35 height 35
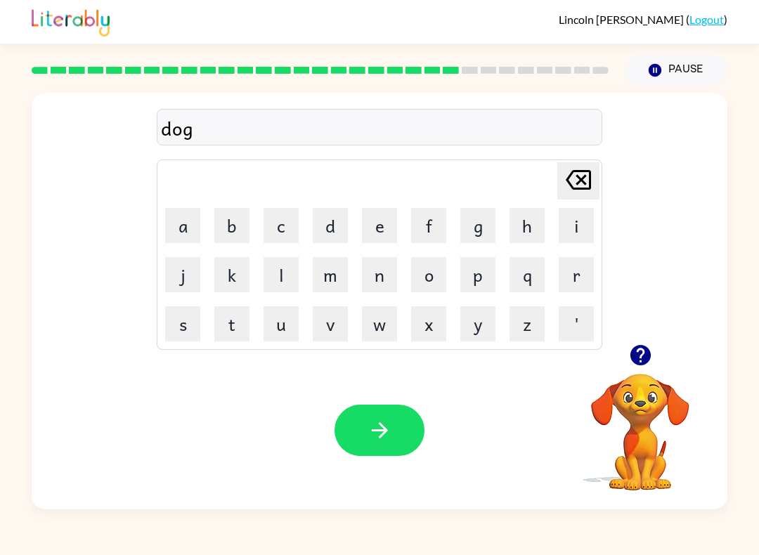
click at [393, 427] on button "button" at bounding box center [379, 430] width 90 height 51
